Goal: Navigation & Orientation: Find specific page/section

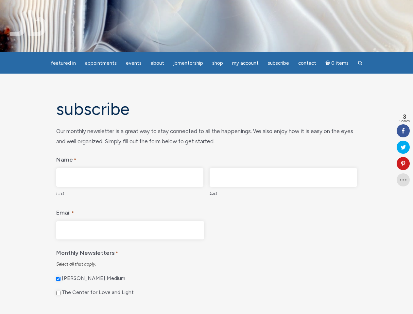
click at [206, 157] on legend "Name *" at bounding box center [206, 159] width 301 height 14
click at [101, 63] on span "Appointments" at bounding box center [101, 63] width 32 height 6
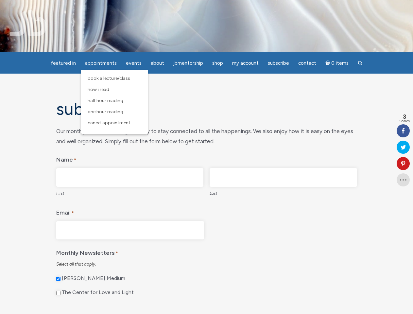
click at [134, 63] on span "Events" at bounding box center [134, 63] width 16 height 6
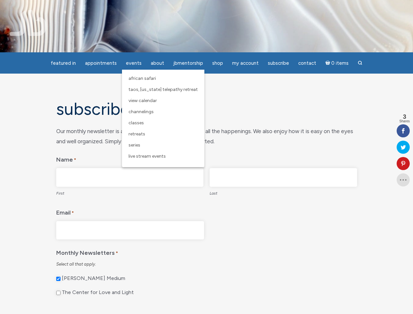
click at [157, 63] on span "About" at bounding box center [157, 63] width 13 height 6
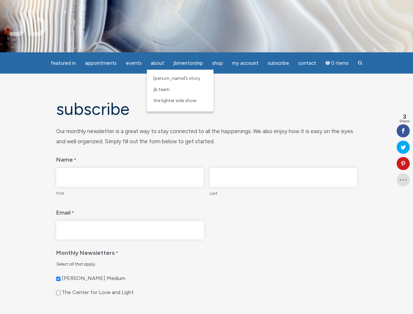
click at [217, 63] on span "Shop" at bounding box center [217, 63] width 11 height 6
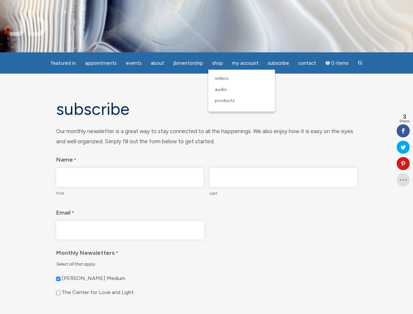
click at [245, 63] on span "My Account" at bounding box center [245, 63] width 27 height 6
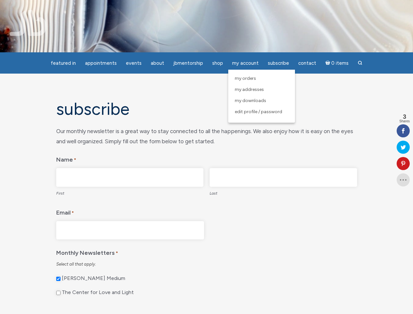
click at [404, 164] on icon at bounding box center [403, 163] width 13 height 5
